Goal: Transaction & Acquisition: Obtain resource

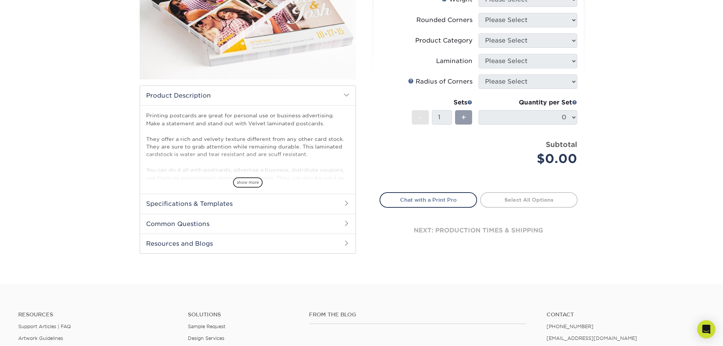
scroll to position [190, 0]
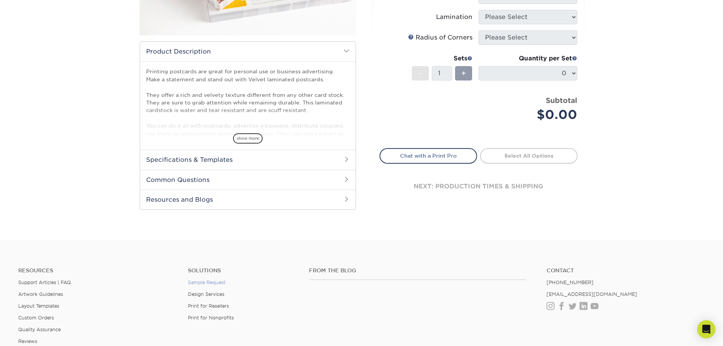
click at [208, 282] on link "Sample Request" at bounding box center [207, 282] width 38 height 6
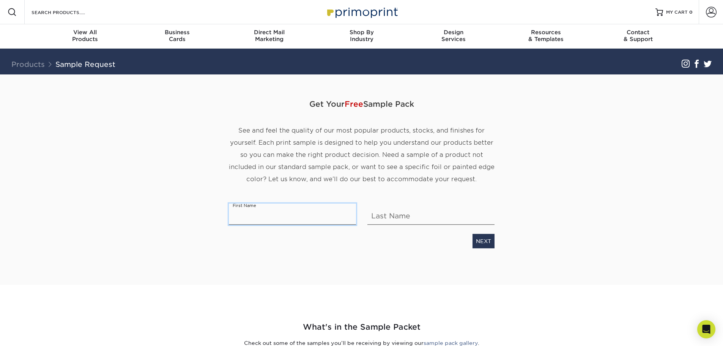
click at [244, 218] on input "text" at bounding box center [292, 213] width 127 height 21
type input "[PERSON_NAME]"
click at [482, 244] on link "NEXT" at bounding box center [483, 241] width 22 height 14
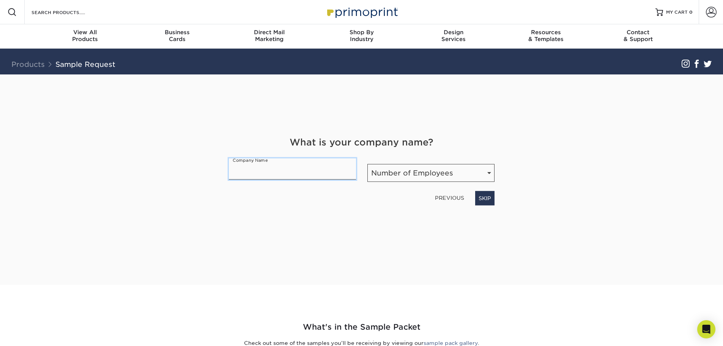
click at [264, 172] on input "text" at bounding box center [292, 168] width 127 height 21
type input "RC Outfitters"
drag, startPoint x: 468, startPoint y: 182, endPoint x: 465, endPoint y: 177, distance: 6.1
click at [468, 182] on div "What is your company name? Company Name RC Outfitters Number of Employees Numbe…" at bounding box center [361, 170] width 277 height 70
click at [463, 175] on select "Number of Employees Self-employed 1-10 employees 11-50 employees 51-200 employe…" at bounding box center [430, 173] width 127 height 18
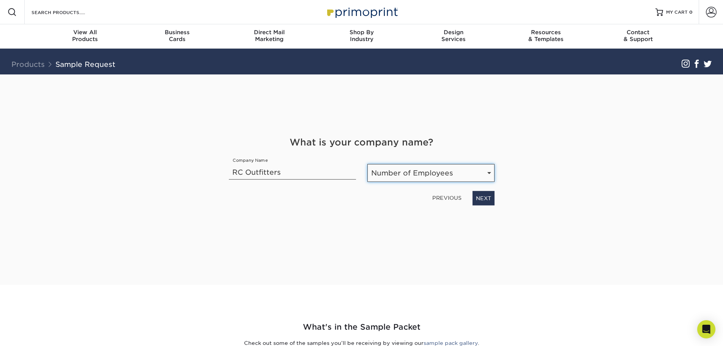
select select "51-200"
click at [367, 164] on select "Number of Employees Self-employed 1-10 employees 11-50 employees 51-200 employe…" at bounding box center [430, 173] width 127 height 18
click at [485, 197] on link "NEXT" at bounding box center [483, 198] width 22 height 14
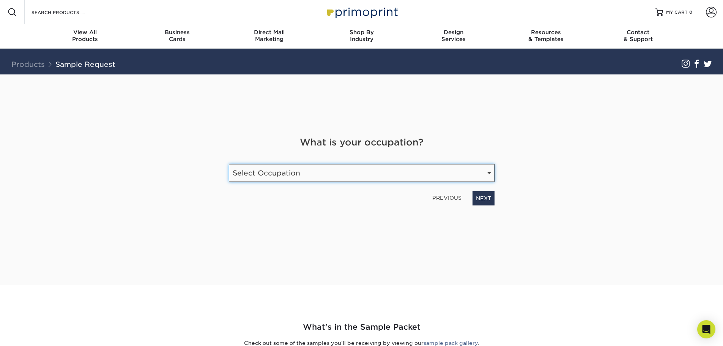
click at [290, 170] on select "Select Occupation Agency Automotive Blogger Cleaning Services Construction Educ…" at bounding box center [362, 173] width 266 height 18
select select "Retail"
click at [229, 164] on select "Select Occupation Agency Automotive Blogger Cleaning Services Construction Educ…" at bounding box center [362, 173] width 266 height 18
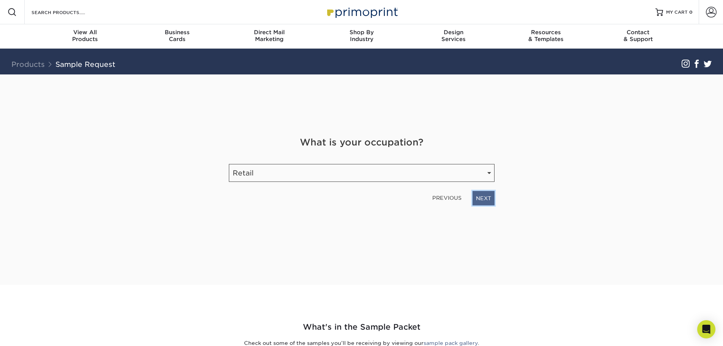
click at [479, 197] on link "NEXT" at bounding box center [483, 198] width 22 height 14
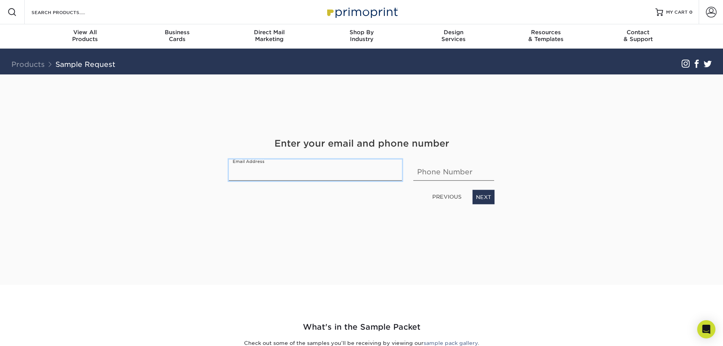
click at [302, 173] on input "email" at bounding box center [315, 169] width 173 height 21
type input "bethany@rcoutfitter.com"
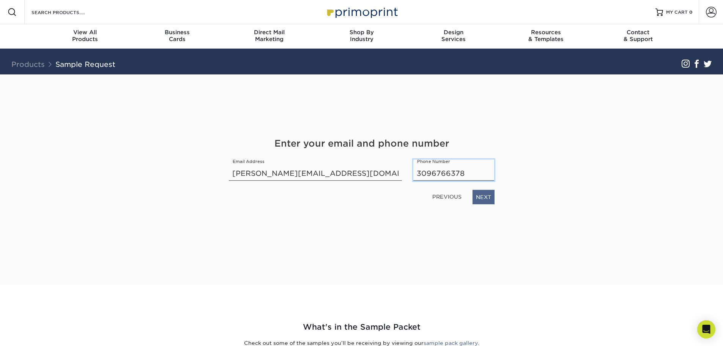
type input "3096766378"
click at [483, 197] on link "NEXT" at bounding box center [483, 197] width 22 height 14
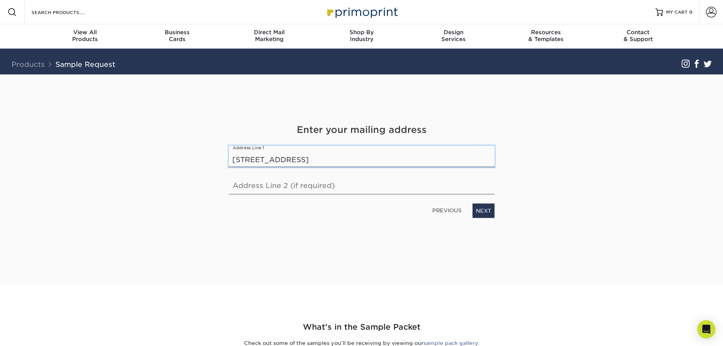
type input "311 SW Water Street"
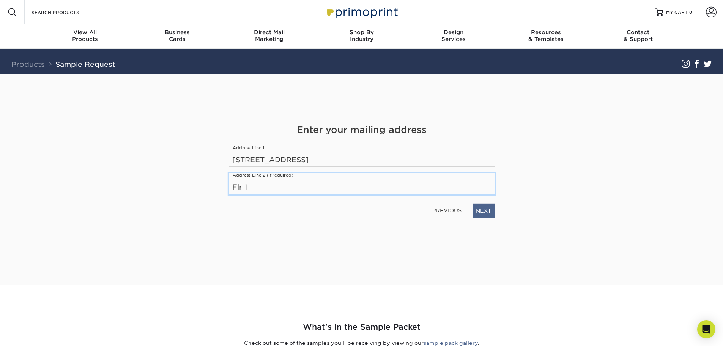
type input "Flr 1"
click at [479, 209] on link "NEXT" at bounding box center [483, 210] width 22 height 14
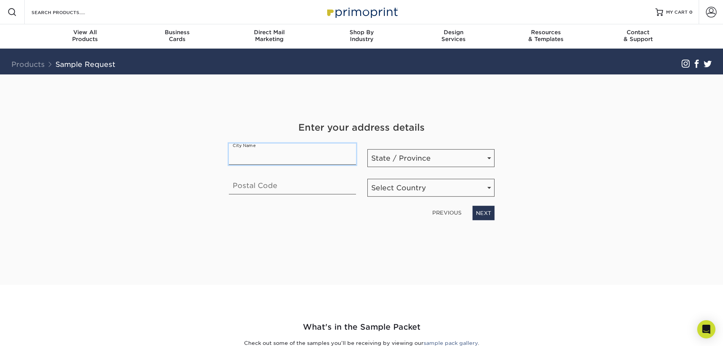
click at [258, 158] on input "text" at bounding box center [292, 153] width 127 height 21
type input "Peoria"
select select "IL"
type input "61602"
click at [466, 191] on select "Select Country United States Canada" at bounding box center [430, 188] width 127 height 18
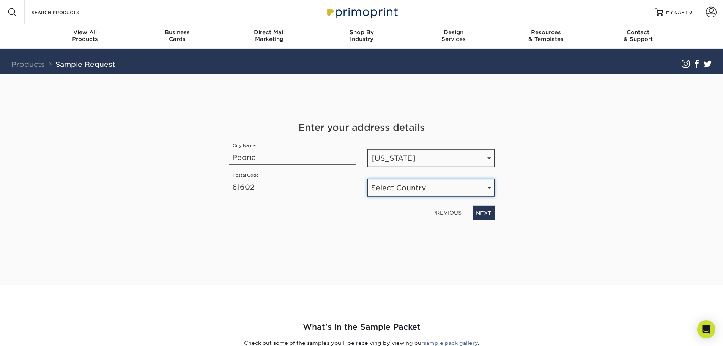
select select "US"
click at [367, 179] on select "Select Country United States Canada" at bounding box center [430, 188] width 127 height 18
click at [485, 213] on link "NEXT" at bounding box center [483, 213] width 22 height 14
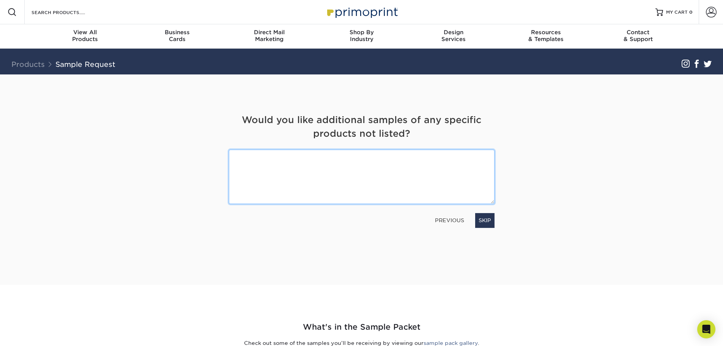
click at [262, 158] on textarea at bounding box center [362, 177] width 266 height 54
type textarea "Embossed Gloss Postcard"
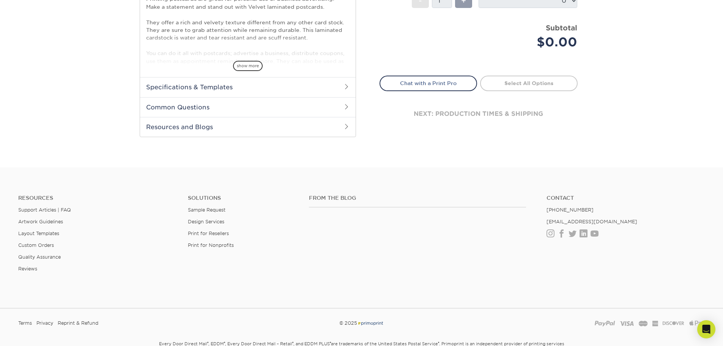
scroll to position [304, 0]
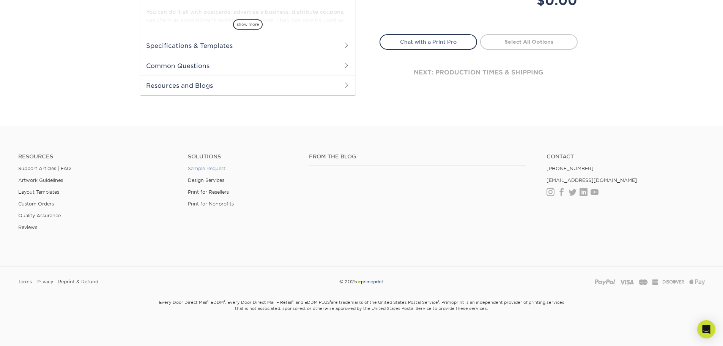
click at [203, 168] on link "Sample Request" at bounding box center [207, 168] width 38 height 6
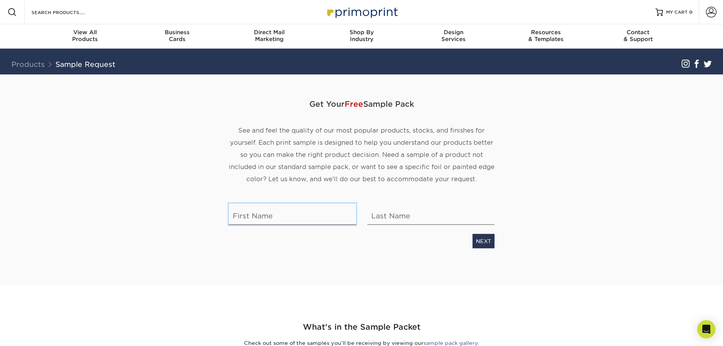
click at [273, 219] on input "text" at bounding box center [292, 213] width 127 height 21
type input "[PERSON_NAME]"
click link "NEXT" at bounding box center [483, 241] width 22 height 14
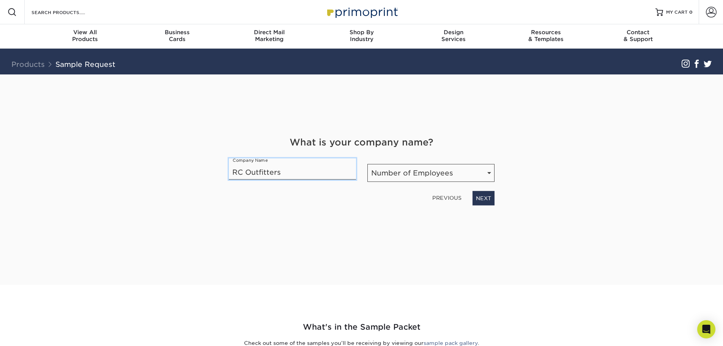
type input "RC Outfitters"
click at [389, 179] on select "Number of Employees Self-employed 1-10 employees 11-50 employees 51-200 employe…" at bounding box center [430, 173] width 127 height 18
select select "51-200"
click at [367, 164] on select "Number of Employees Self-employed 1-10 employees 11-50 employees 51-200 employe…" at bounding box center [430, 173] width 127 height 18
click at [479, 195] on link "NEXT" at bounding box center [483, 198] width 22 height 14
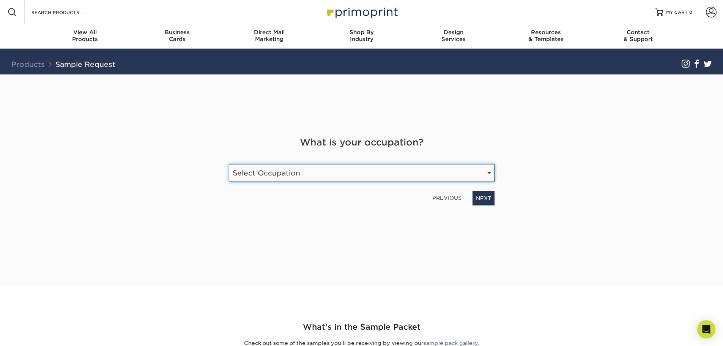
click at [284, 170] on select "Select Occupation Agency Automotive Blogger Cleaning Services Construction Educ…" at bounding box center [362, 173] width 266 height 18
select select "Retail"
click at [229, 164] on select "Select Occupation Agency Automotive Blogger Cleaning Services Construction Educ…" at bounding box center [362, 173] width 266 height 18
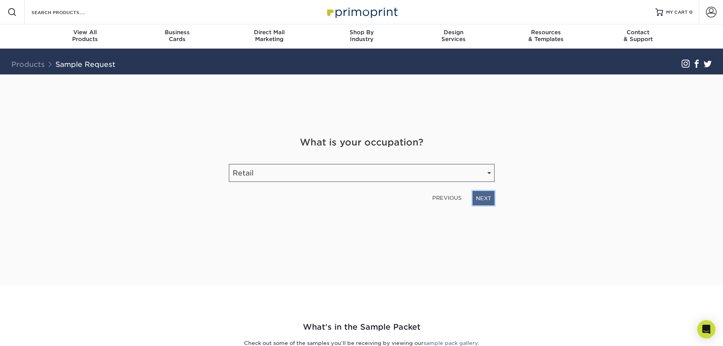
click at [478, 199] on link "NEXT" at bounding box center [483, 198] width 22 height 14
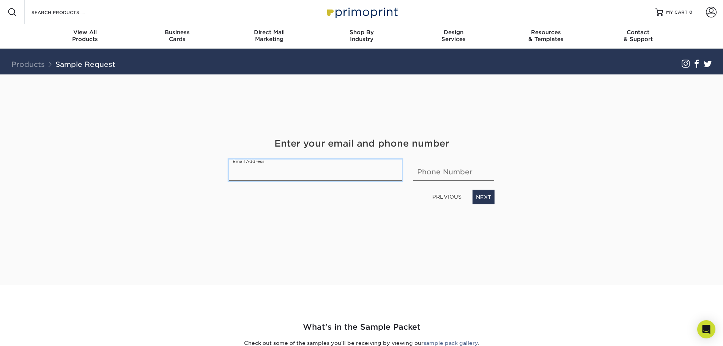
click at [310, 174] on input "email" at bounding box center [315, 169] width 173 height 21
type input "bethany@rcoutfitter.com"
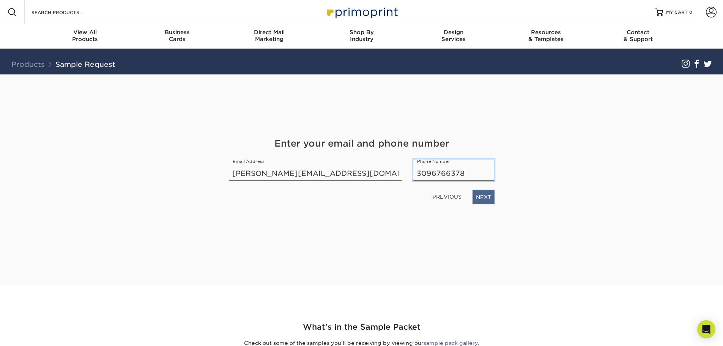
type input "3096766378"
click at [482, 196] on link "NEXT" at bounding box center [483, 197] width 22 height 14
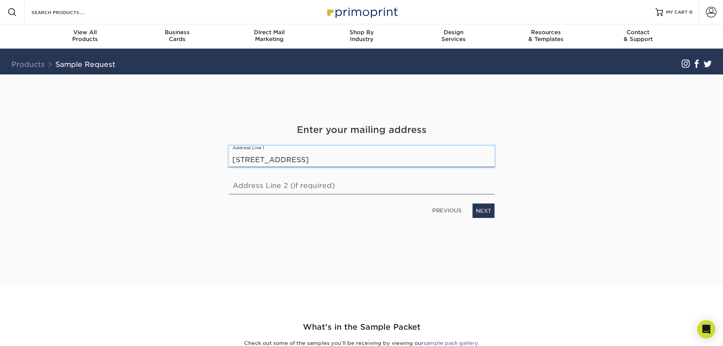
type input "311 SW Water Street"
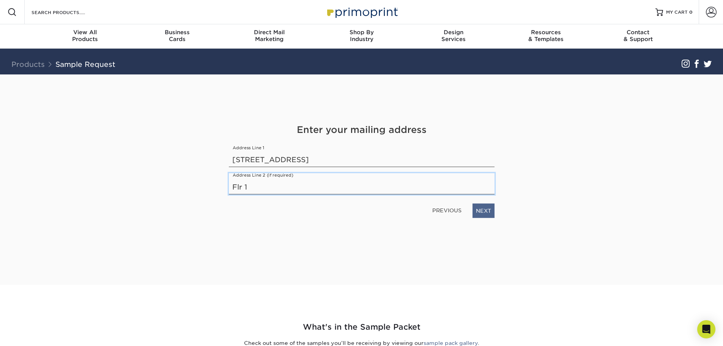
type input "Flr 1"
click at [482, 209] on link "NEXT" at bounding box center [483, 210] width 22 height 14
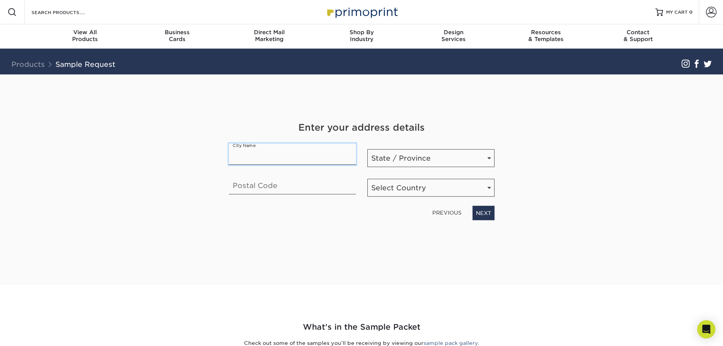
click at [273, 156] on input "text" at bounding box center [292, 153] width 127 height 21
type input "Peoria"
click at [394, 160] on select "State / Province Alabama Alaska Arizona Arkansas California Colorado Connecticu…" at bounding box center [430, 158] width 127 height 18
select select "IL"
click at [367, 149] on select "State / Province Alabama Alaska Arizona Arkansas California Colorado Connecticu…" at bounding box center [430, 158] width 127 height 18
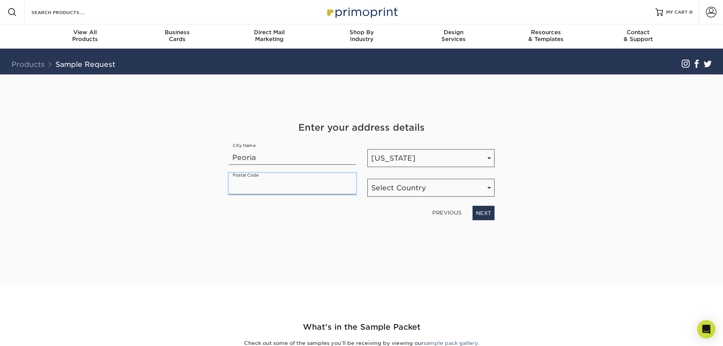
click at [286, 186] on input "text" at bounding box center [292, 183] width 127 height 21
type input "61602"
click at [400, 183] on select "Select Country United States Canada" at bounding box center [430, 188] width 127 height 18
select select "US"
click at [367, 179] on select "Select Country United States Canada" at bounding box center [430, 188] width 127 height 18
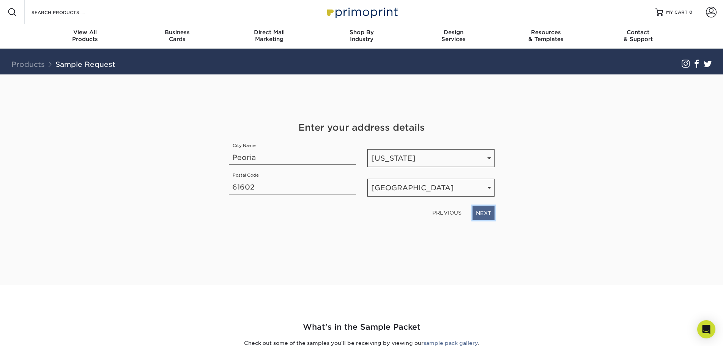
click at [477, 210] on link "NEXT" at bounding box center [483, 213] width 22 height 14
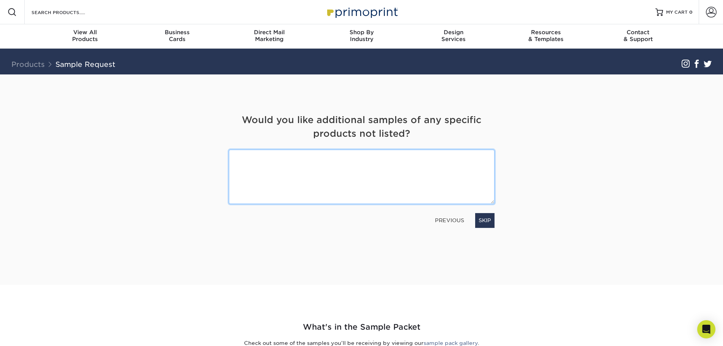
click at [282, 156] on textarea at bounding box center [362, 177] width 266 height 54
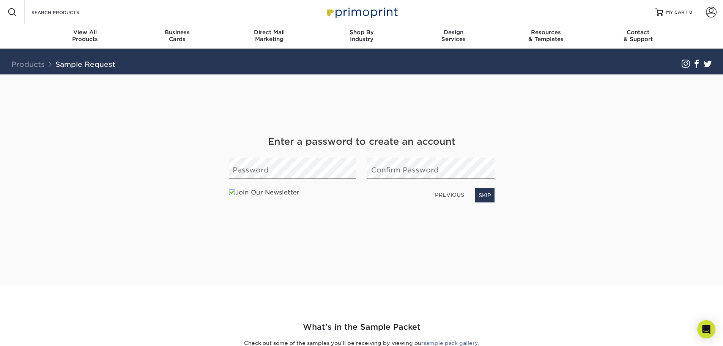
click at [450, 197] on link "PREVIOUS" at bounding box center [449, 195] width 35 height 12
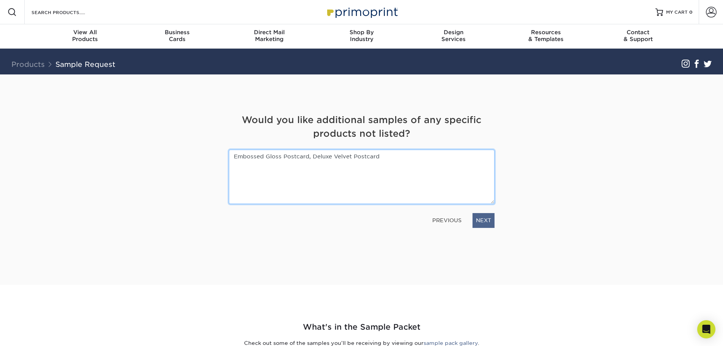
type textarea "Embossed Gloss Postcard, Deluxe Velvet Postcard"
click at [480, 217] on link "NEXT" at bounding box center [483, 220] width 22 height 14
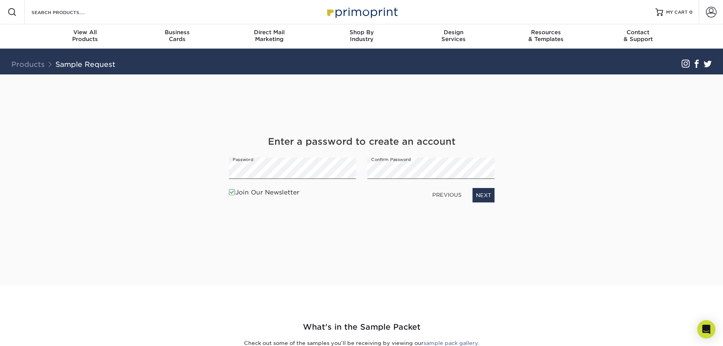
click at [307, 214] on div "Get Your Free Sample Pack See and feel the quality of our most popular products…" at bounding box center [362, 170] width 266 height 192
click at [483, 195] on link "NEXT" at bounding box center [483, 195] width 22 height 14
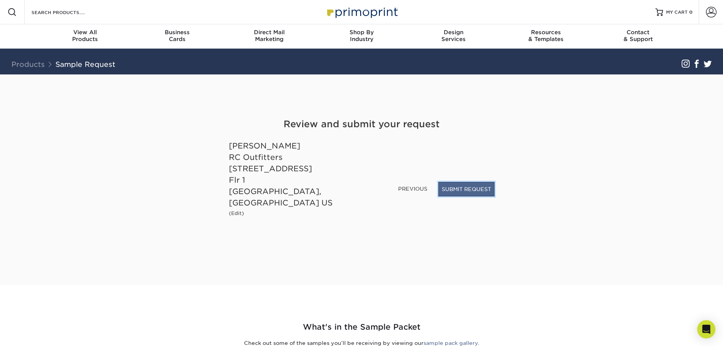
click at [458, 196] on button "SUBMIT REQUEST" at bounding box center [466, 189] width 56 height 14
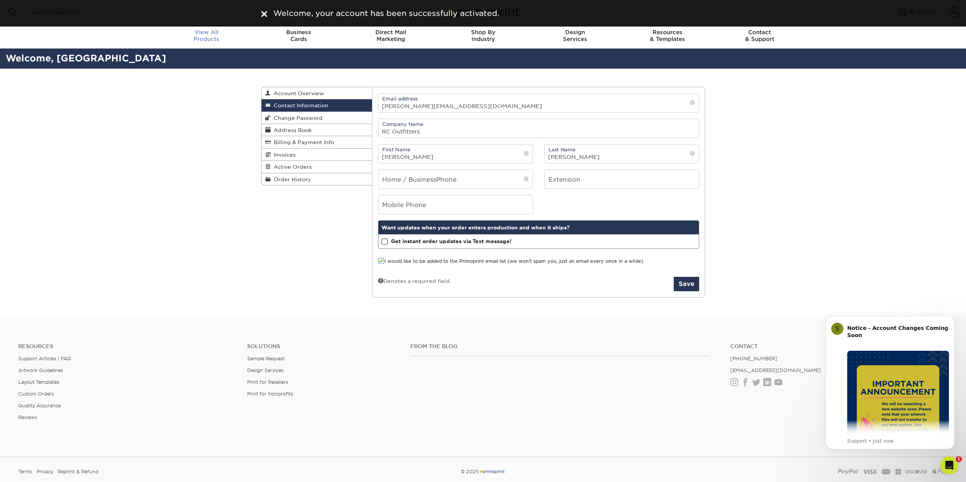
click at [199, 33] on span "View All" at bounding box center [207, 32] width 92 height 7
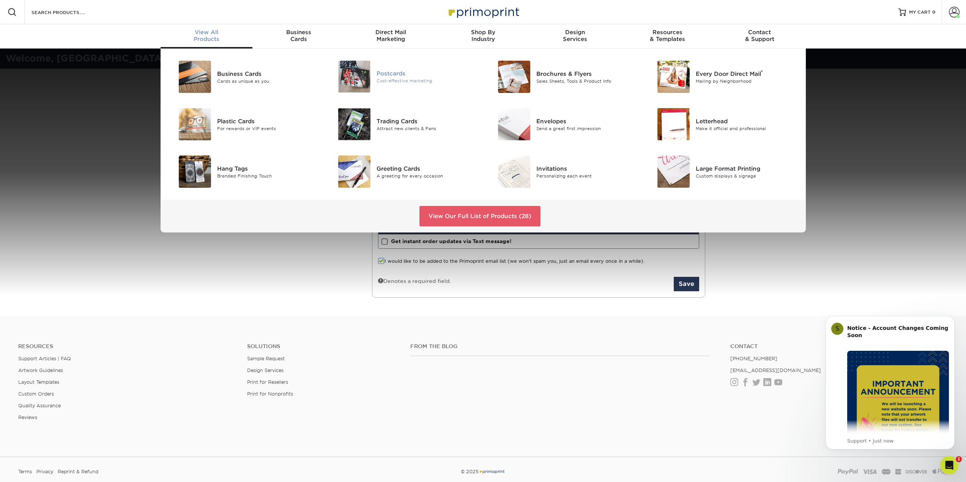
click at [402, 82] on div "Cost-effective marketing" at bounding box center [426, 81] width 101 height 6
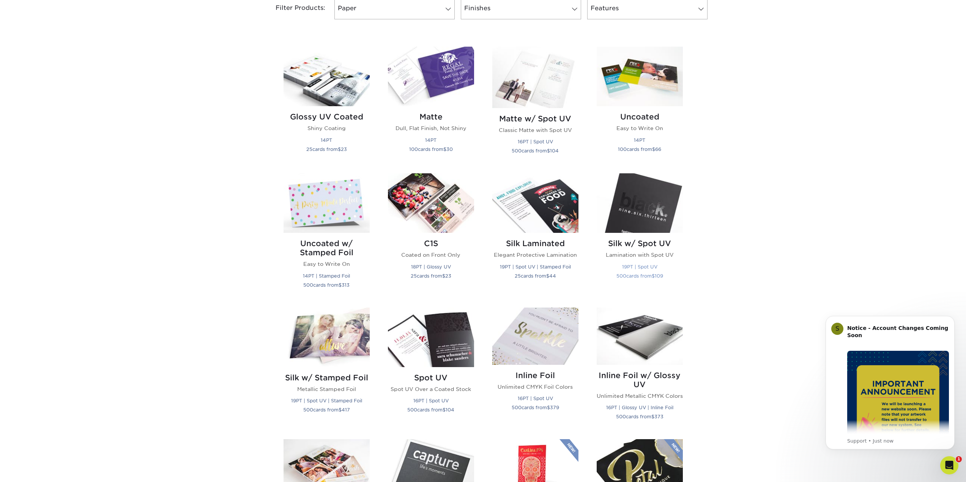
scroll to position [342, 0]
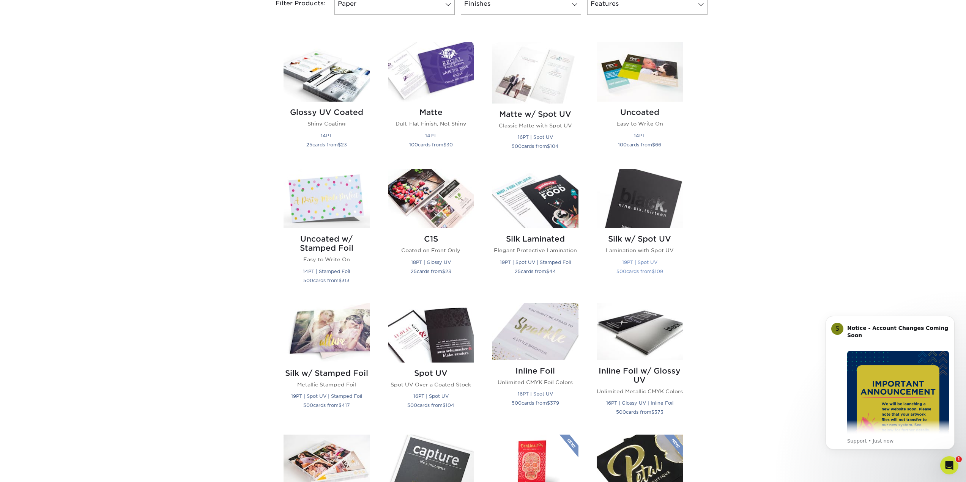
click at [630, 203] on img at bounding box center [640, 199] width 86 height 60
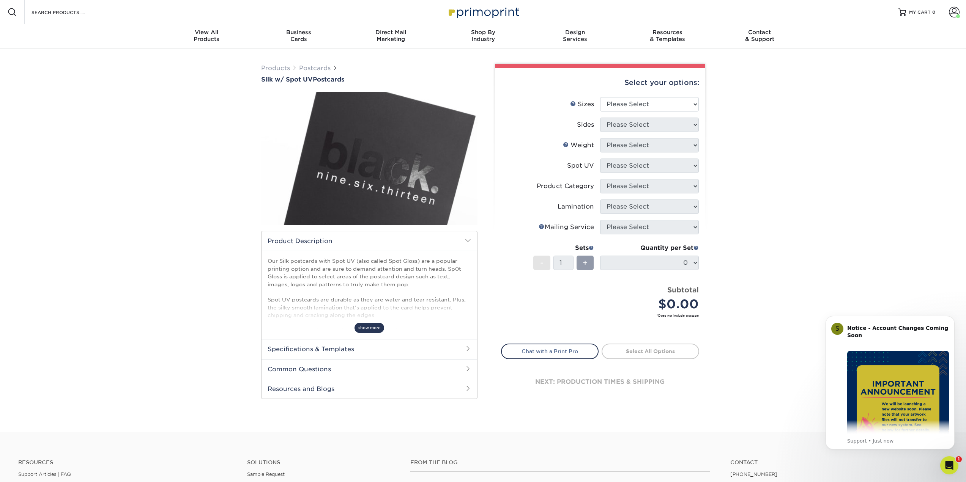
click at [363, 329] on span "show more" at bounding box center [369, 328] width 30 height 10
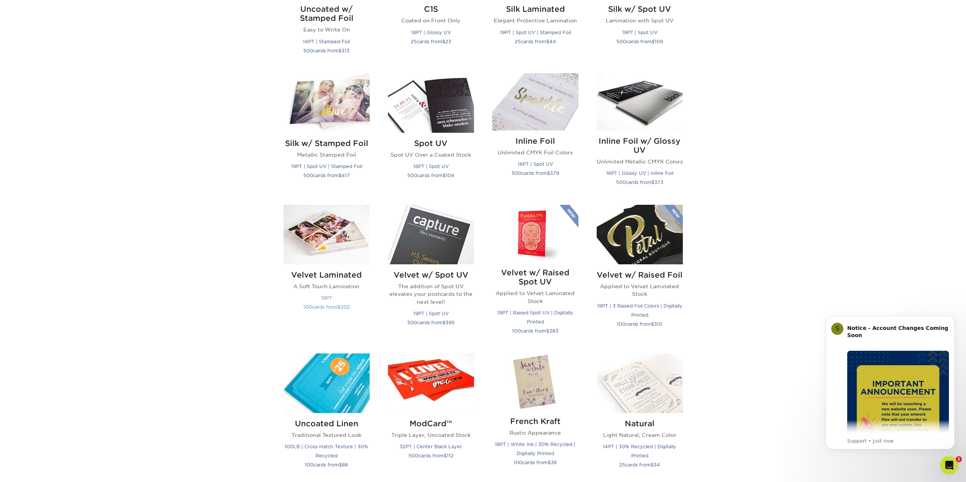
scroll to position [569, 0]
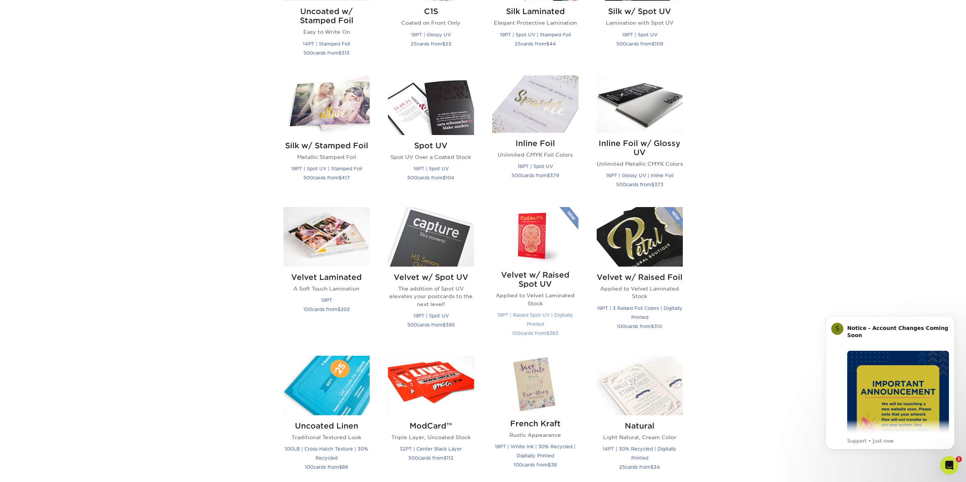
click at [528, 234] on img at bounding box center [535, 235] width 86 height 57
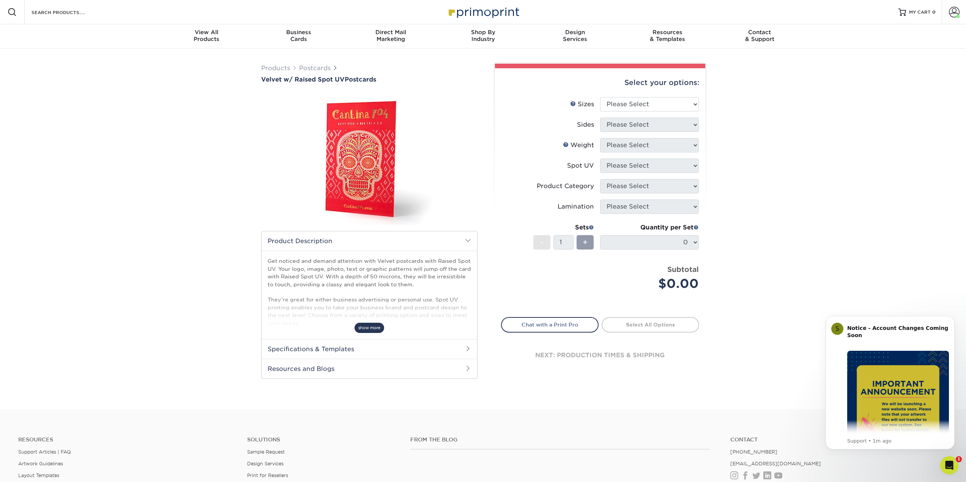
click at [366, 329] on span "show more" at bounding box center [369, 328] width 30 height 10
click at [645, 103] on select "Please Select 4" x 6" 5" x 7"" at bounding box center [649, 104] width 99 height 14
select select "4.00x6.00"
click at [600, 97] on select "Please Select 4" x 6" 5" x 7"" at bounding box center [649, 104] width 99 height 14
click at [626, 122] on select "Please Select Print Both Sides Print Front Only" at bounding box center [649, 125] width 99 height 14
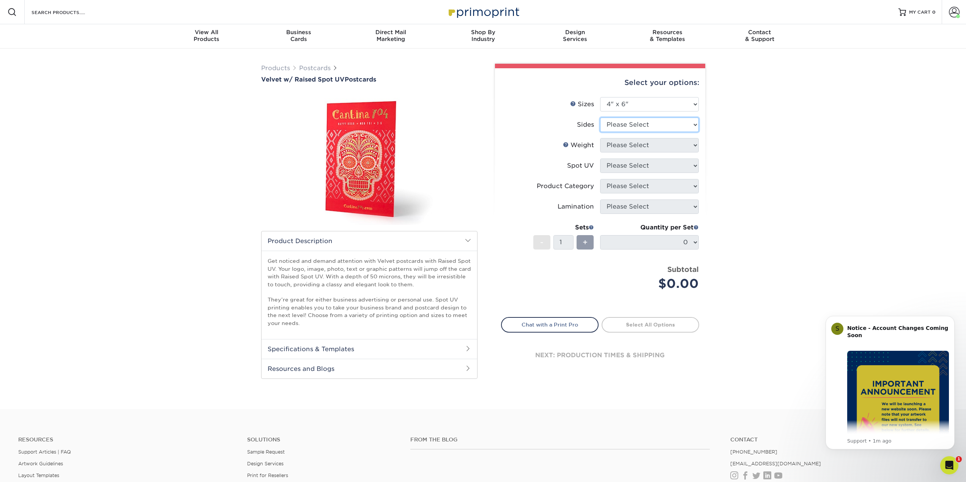
select select "13abbda7-1d64-4f25-8bb2-c179b224825d"
click at [600, 118] on select "Please Select Print Both Sides Print Front Only" at bounding box center [649, 125] width 99 height 14
click at [620, 145] on select "Please Select 16PT" at bounding box center [649, 145] width 99 height 14
select select "16PT"
click at [600, 138] on select "Please Select 16PT" at bounding box center [649, 145] width 99 height 14
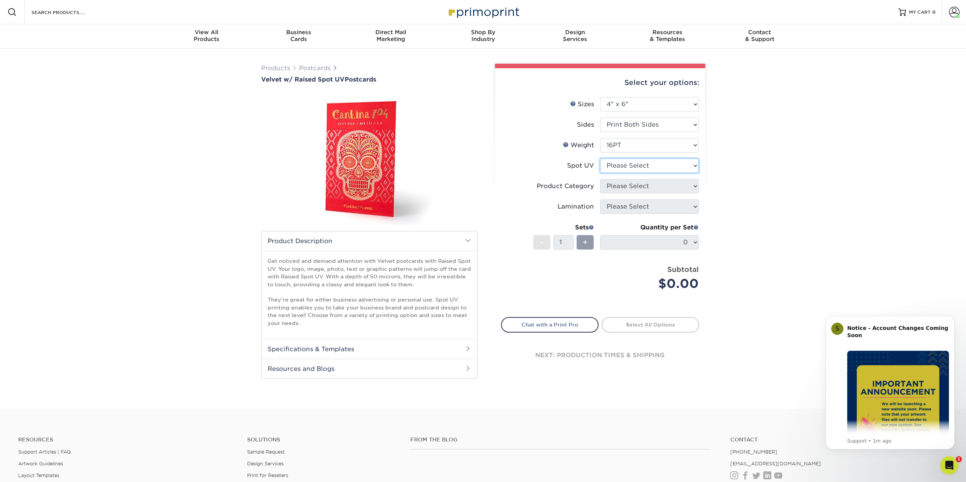
click at [613, 166] on select "Please Select Front and Back (Both Sides) Front Only" at bounding box center [649, 166] width 99 height 14
select select "1"
click at [600, 159] on select "Please Select Front and Back (Both Sides) Front Only" at bounding box center [649, 166] width 99 height 14
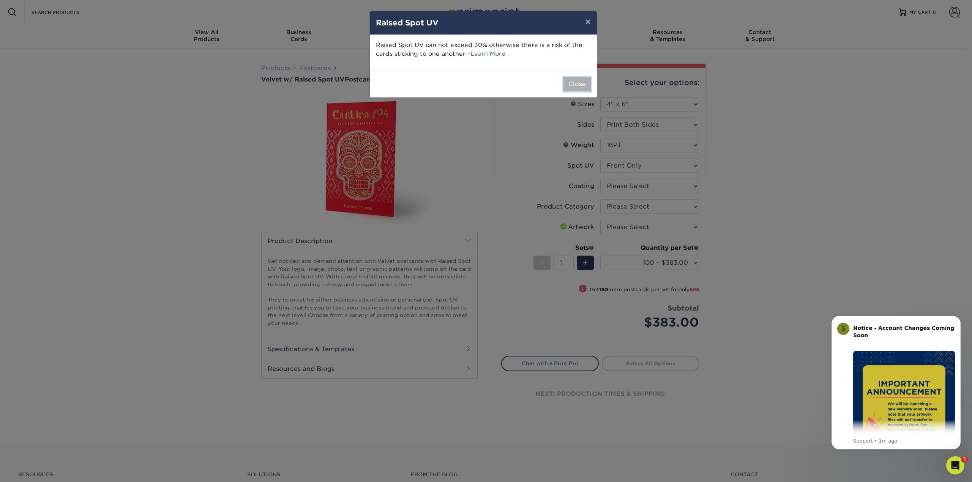
click at [572, 84] on button "Close" at bounding box center [576, 84] width 27 height 14
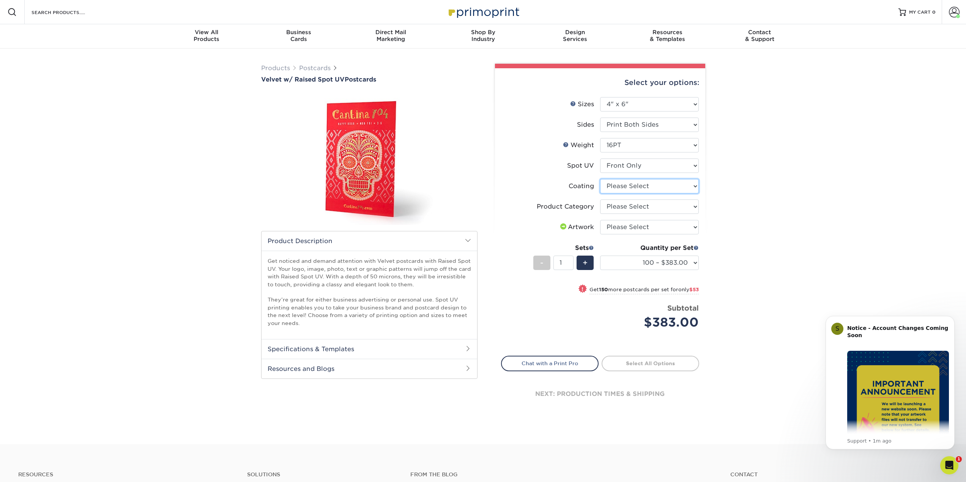
click at [613, 187] on select at bounding box center [649, 186] width 99 height 14
click at [726, 185] on div "Products Postcards Velvet w/ Raised Spot UV Postcards show more 100 $" at bounding box center [483, 247] width 966 height 396
click at [635, 207] on select "Please Select Postcards" at bounding box center [649, 207] width 99 height 14
select select "9b7272e0-d6c8-4c3c-8e97-d3a1bcdab858"
click at [600, 200] on select "Please Select Postcards" at bounding box center [649, 207] width 99 height 14
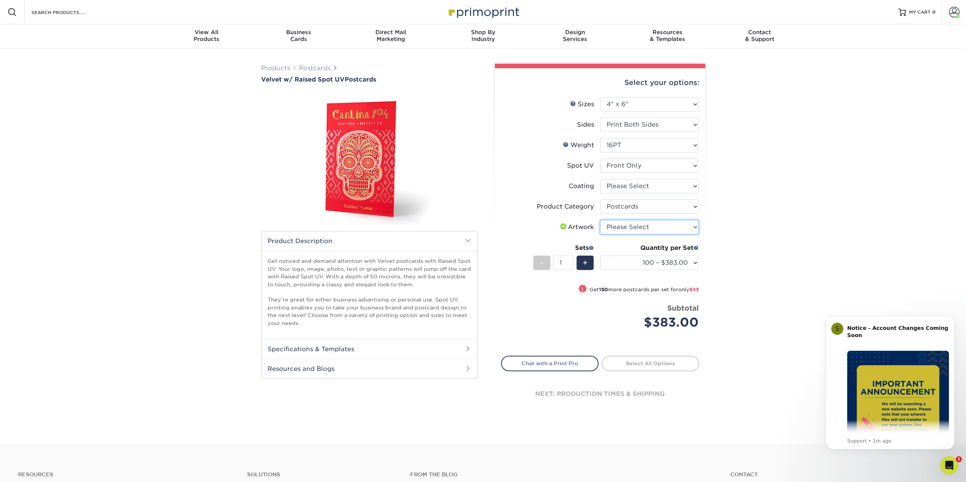
click at [630, 223] on select "Please Select I will upload files I need a design - $150" at bounding box center [649, 227] width 99 height 14
select select "upload"
click at [600, 220] on select "Please Select I will upload files I need a design - $150" at bounding box center [649, 227] width 99 height 14
click at [584, 261] on span "+" at bounding box center [585, 262] width 5 height 11
click at [544, 263] on div "-" at bounding box center [541, 263] width 17 height 14
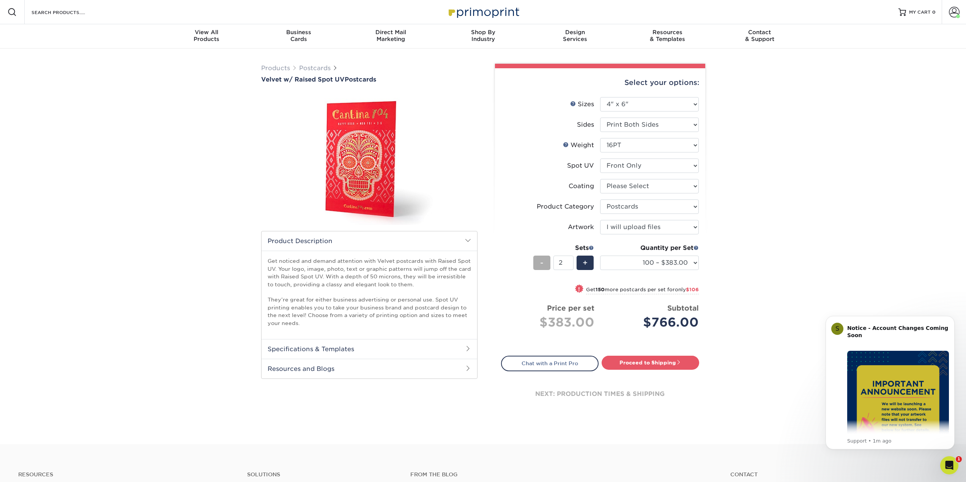
type input "1"
drag, startPoint x: 624, startPoint y: 263, endPoint x: 686, endPoint y: 262, distance: 62.2
click at [680, 263] on select "100 – $383.00 250 – $436.00 500 – $588.00" at bounding box center [649, 263] width 99 height 14
